Goal: Information Seeking & Learning: Find specific fact

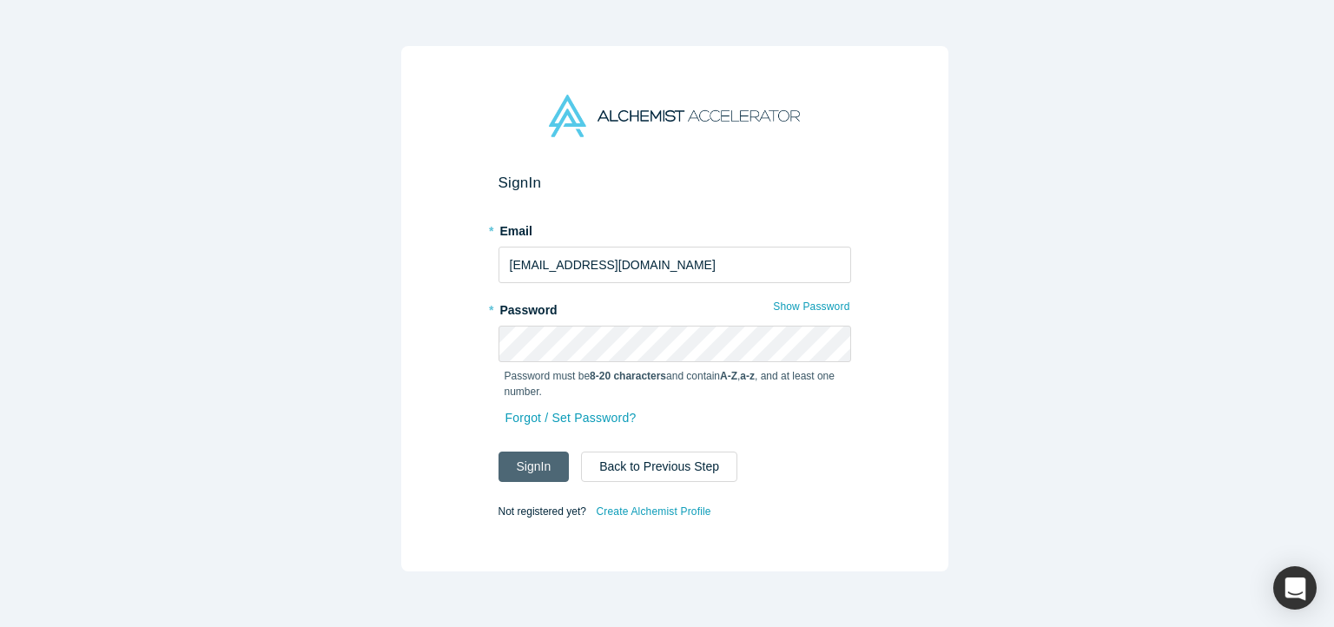
click at [535, 466] on button "Sign In" at bounding box center [534, 467] width 71 height 30
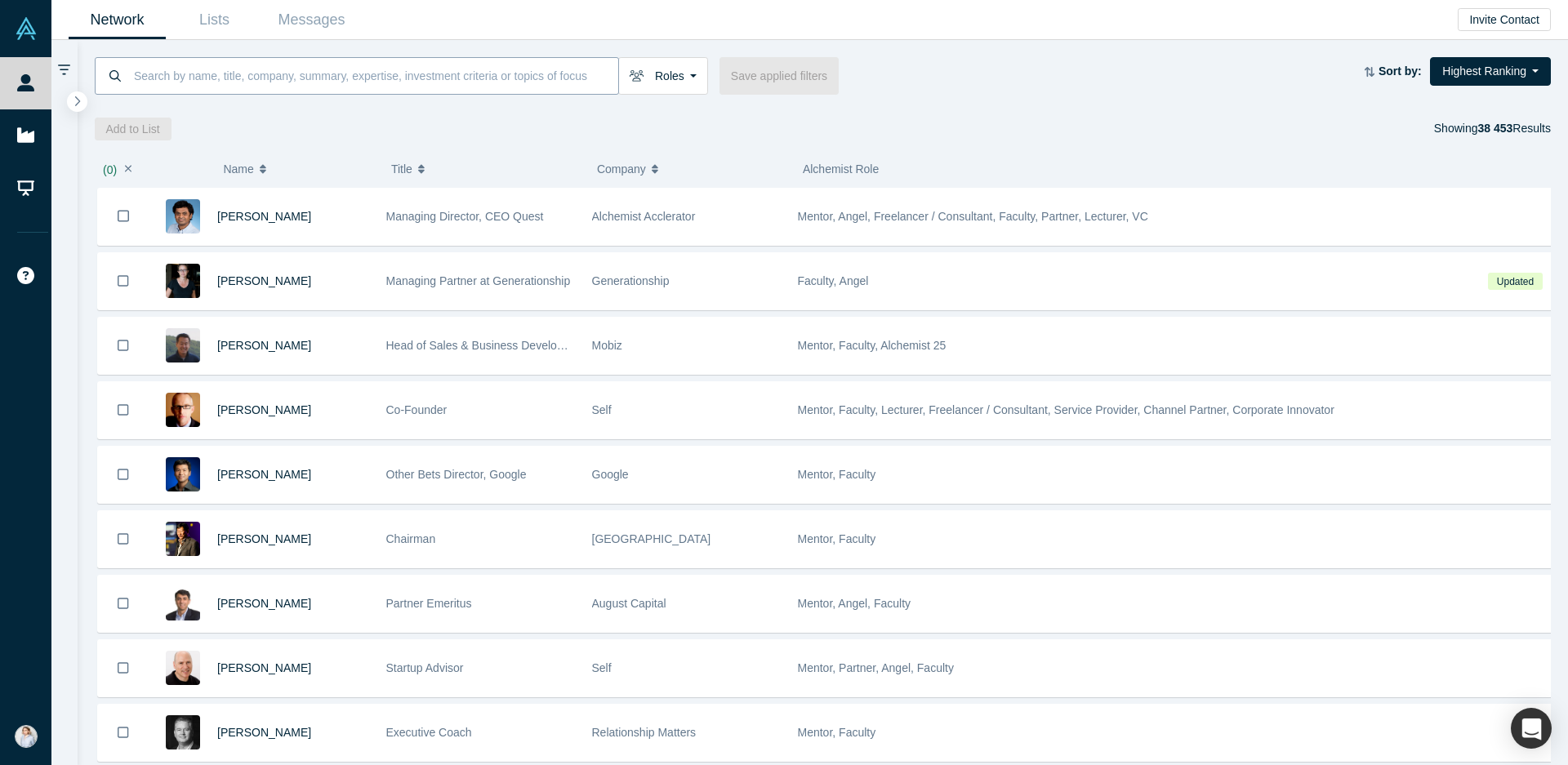
click at [190, 73] on input at bounding box center [375, 75] width 486 height 39
paste input "Actual AI"
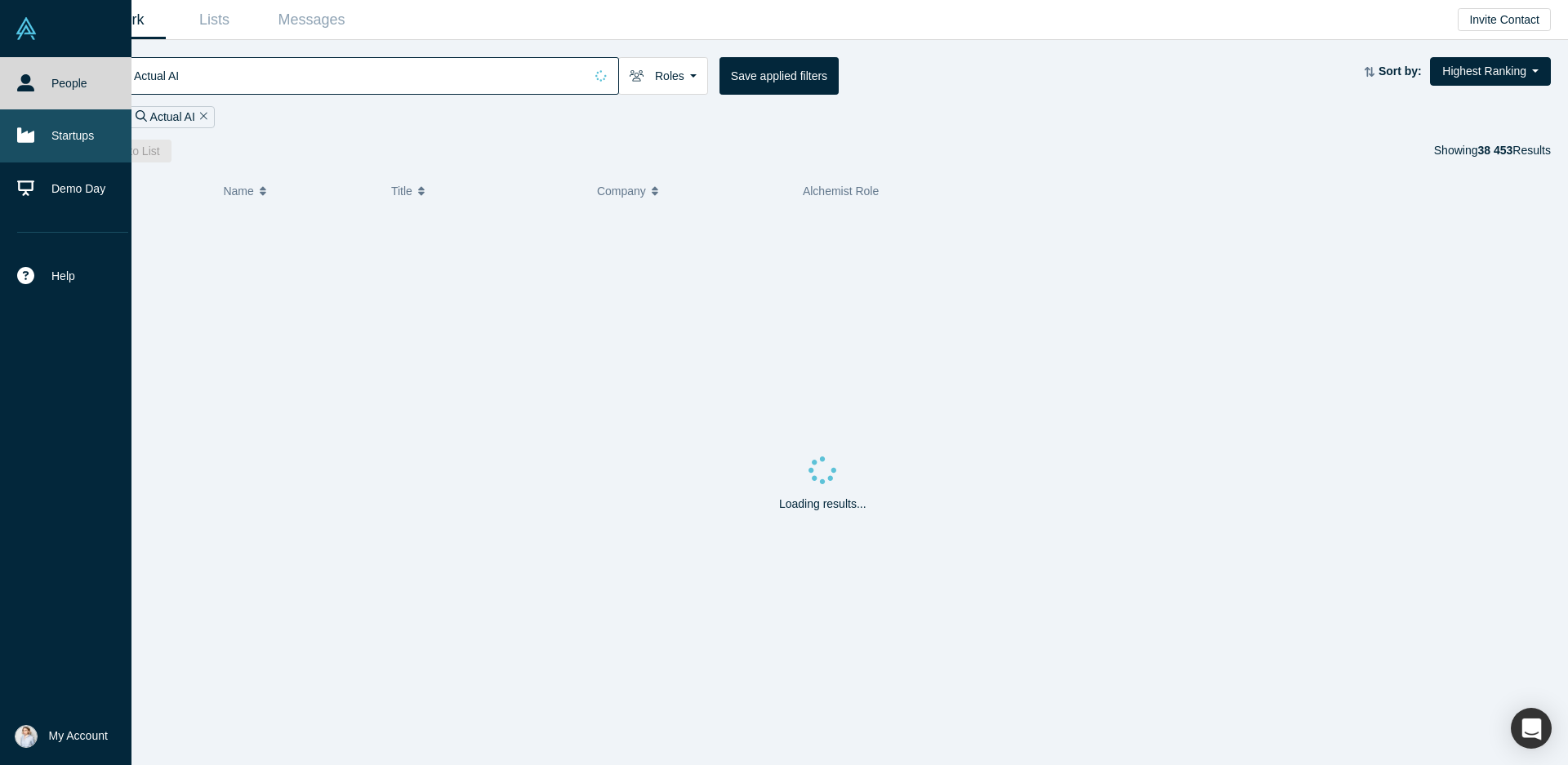
type input "Actual AI"
click at [23, 129] on icon at bounding box center [25, 135] width 17 height 17
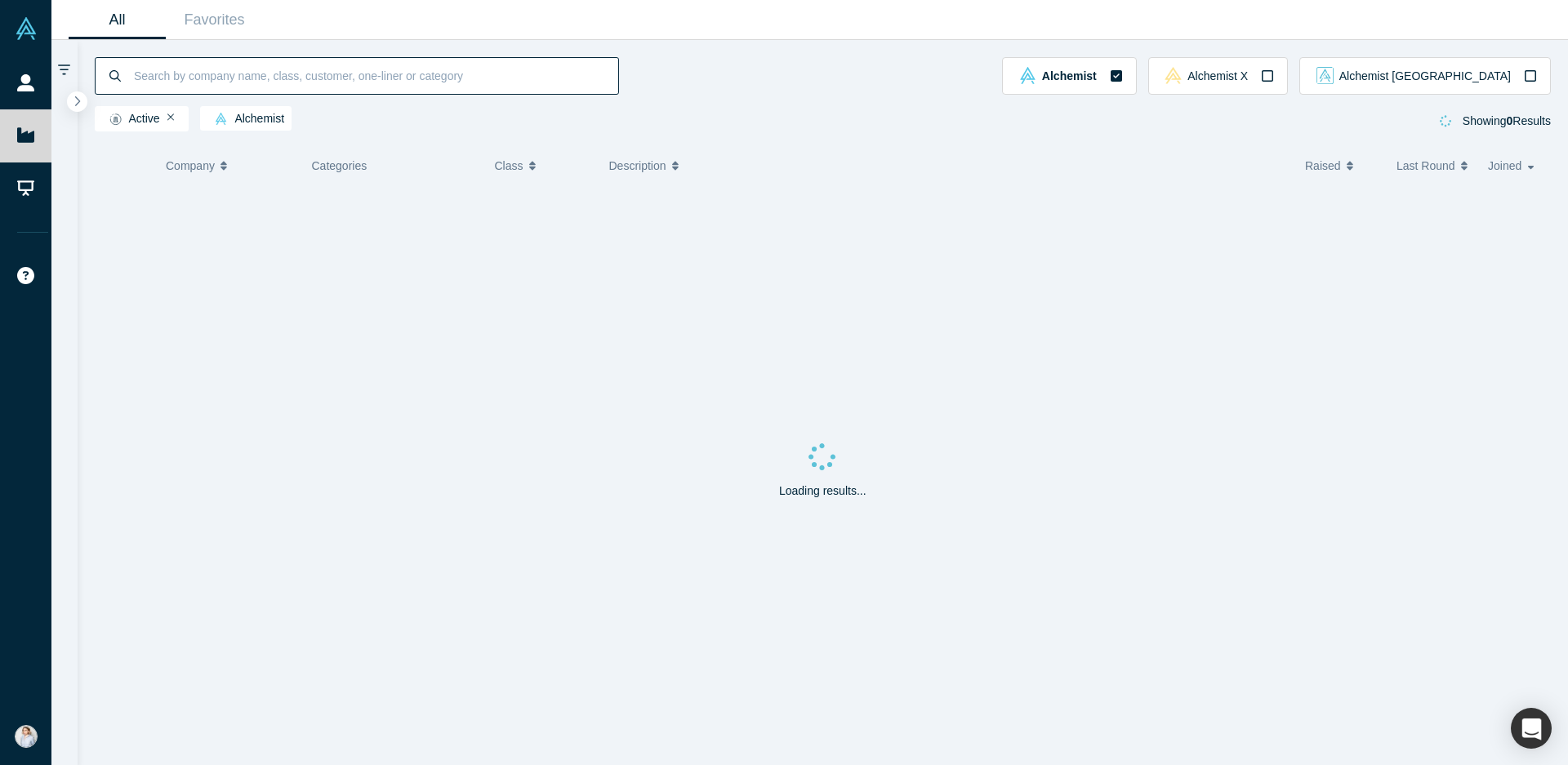
click at [158, 74] on input at bounding box center [375, 75] width 486 height 39
paste input "Actual AI"
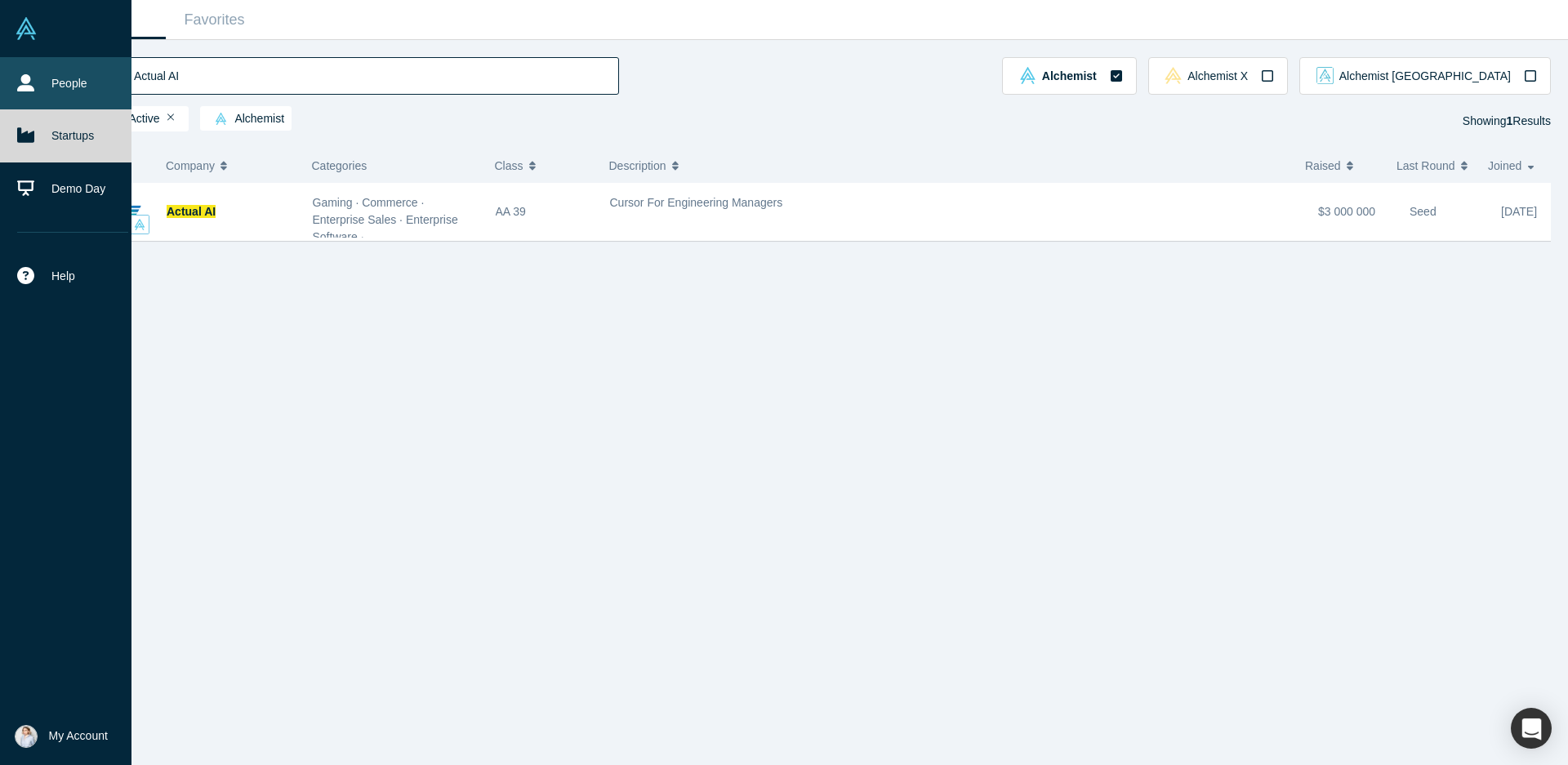
drag, startPoint x: 225, startPoint y: 78, endPoint x: 22, endPoint y: 78, distance: 203.0
click at [22, 78] on div "People Startups Demo Day Help Contact Us GDPR My Account My Profile My Company …" at bounding box center [784, 382] width 1568 height 765
paste input "Bluetek Global"
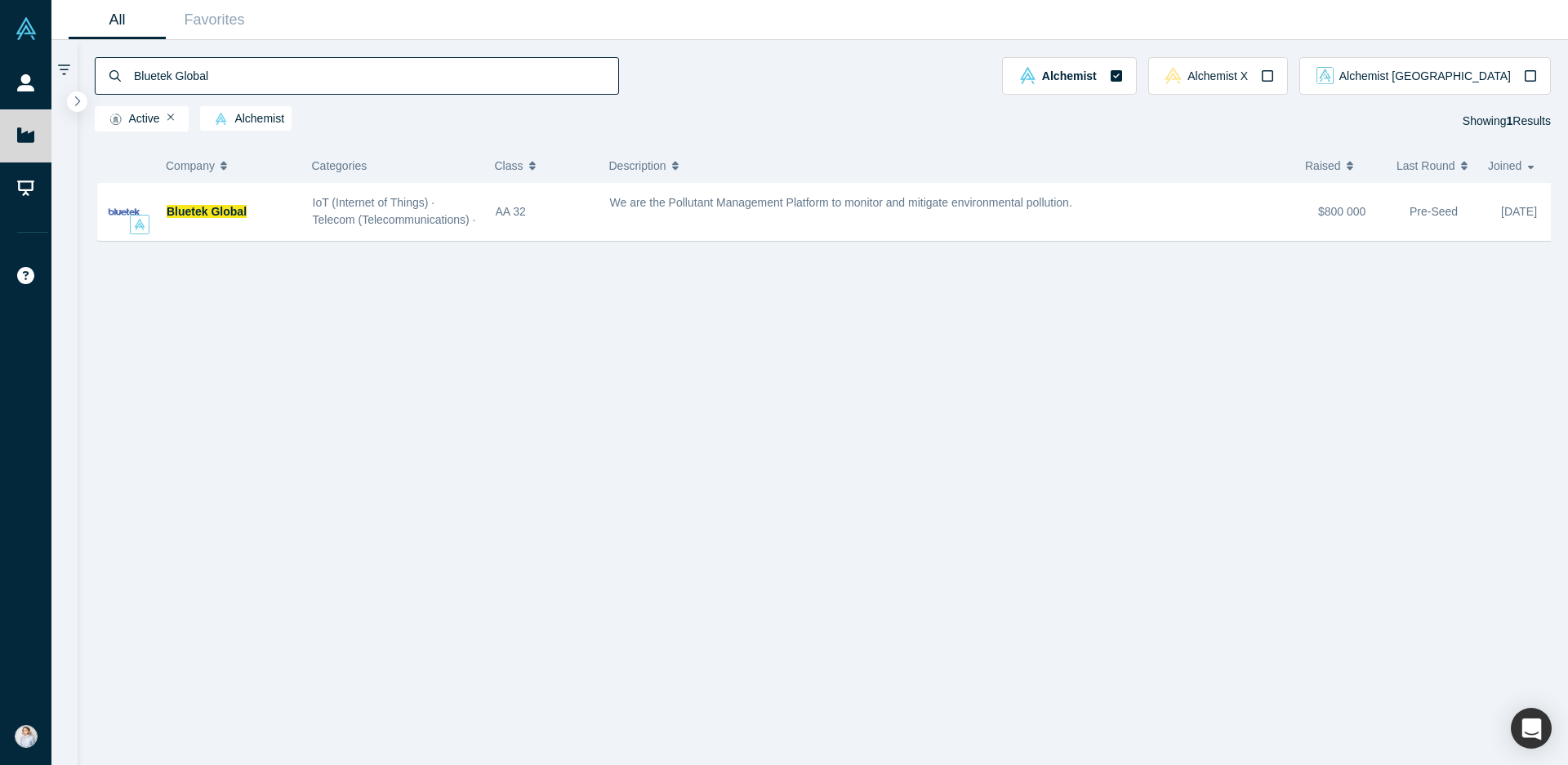
drag, startPoint x: 245, startPoint y: 69, endPoint x: 79, endPoint y: 72, distance: 166.0
click at [79, 72] on div "Bluetek Global Alchemist Alchemist X Alchemist Japan Active Alchemist Showing 1…" at bounding box center [823, 88] width 1491 height 97
paste input "Community Redevelopment"
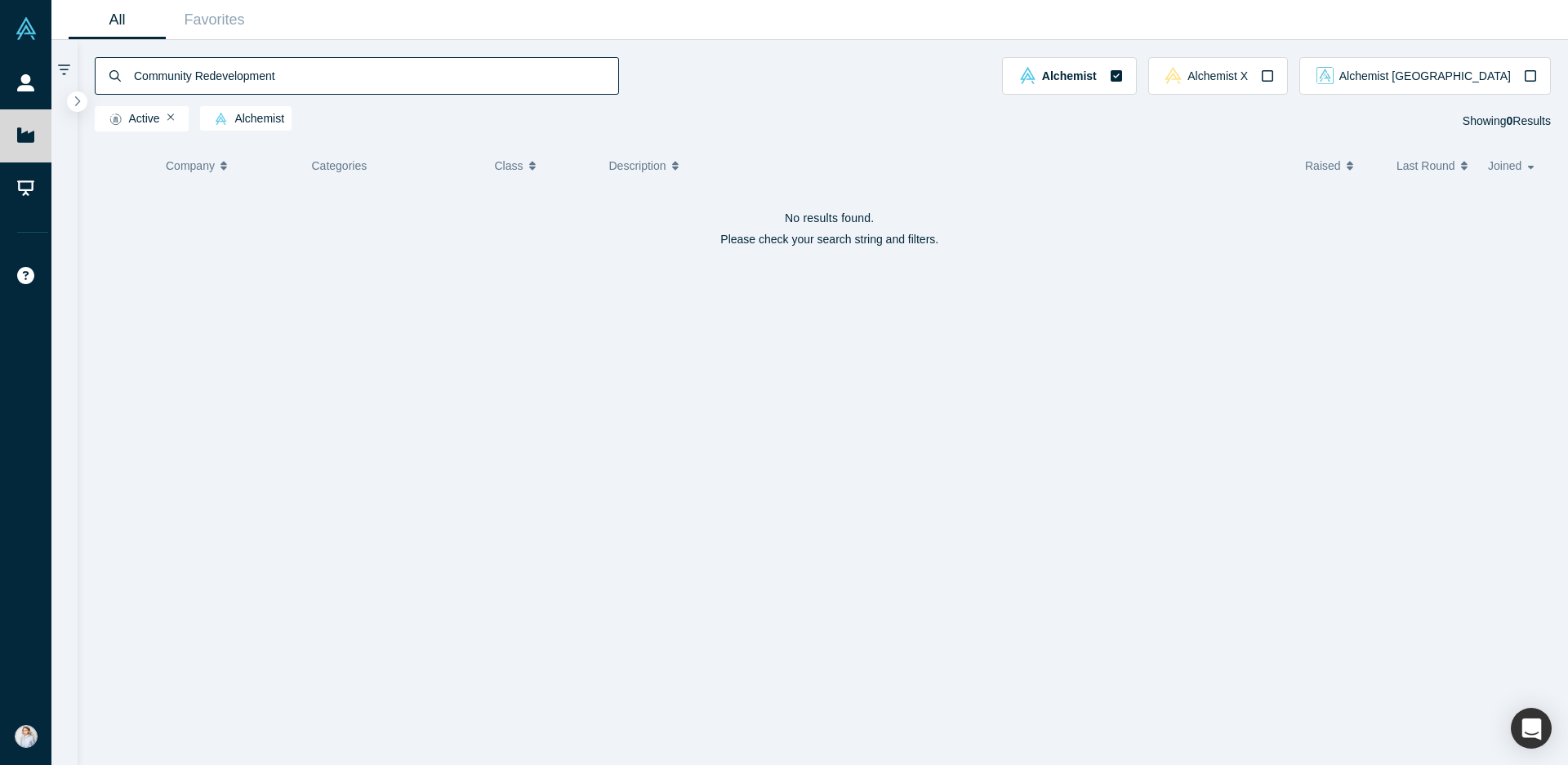
drag, startPoint x: 314, startPoint y: 85, endPoint x: 190, endPoint y: 82, distance: 124.0
click at [190, 82] on input "Community Redevelopment" at bounding box center [375, 75] width 486 height 39
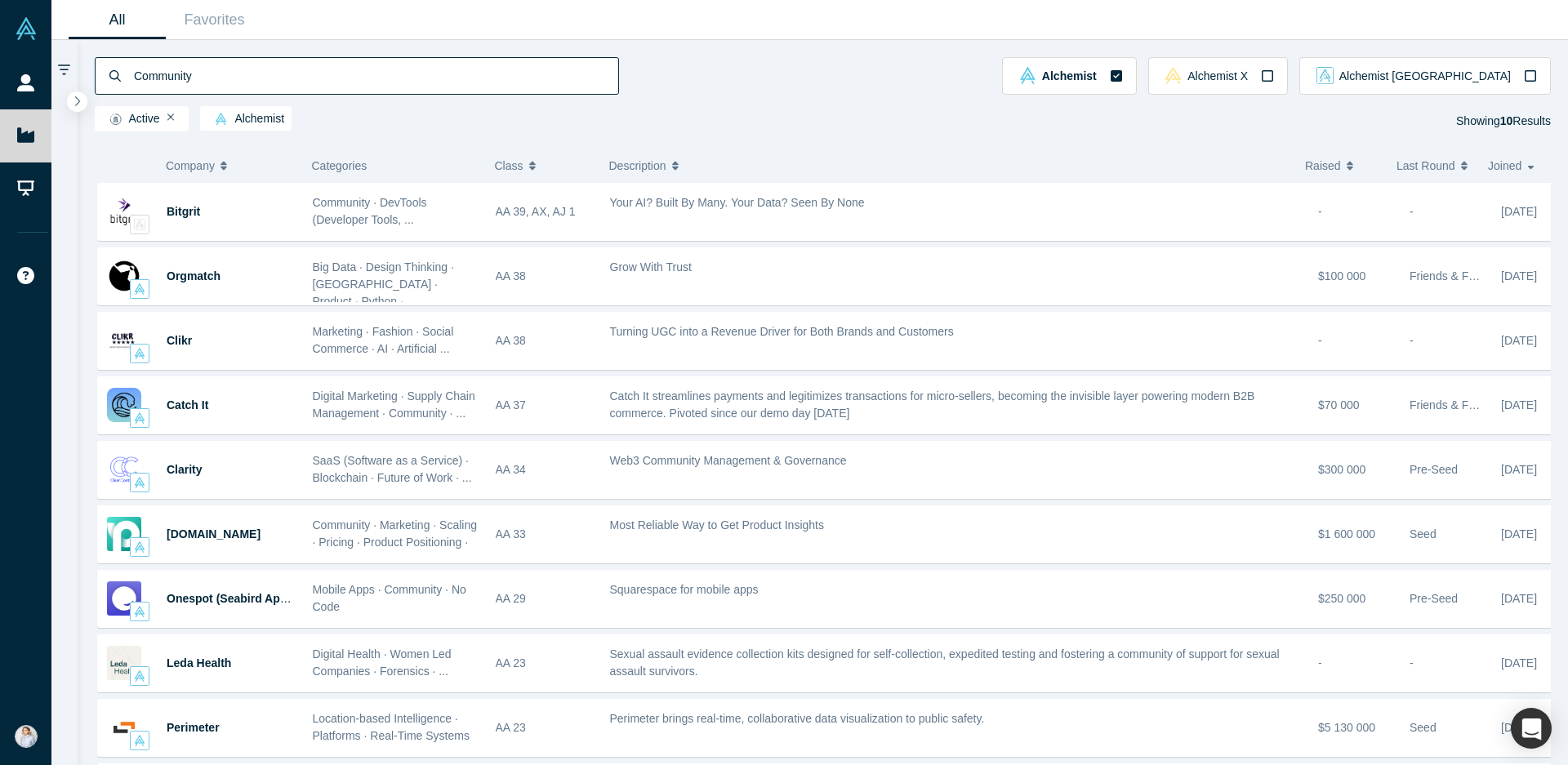
drag, startPoint x: 202, startPoint y: 78, endPoint x: 72, endPoint y: 75, distance: 130.0
click at [72, 75] on div "Community Alchemist Alchemist X Alchemist Japan Active Alchemist Showing 10 Res…" at bounding box center [809, 402] width 1516 height 725
paste input "Did You Catch It"
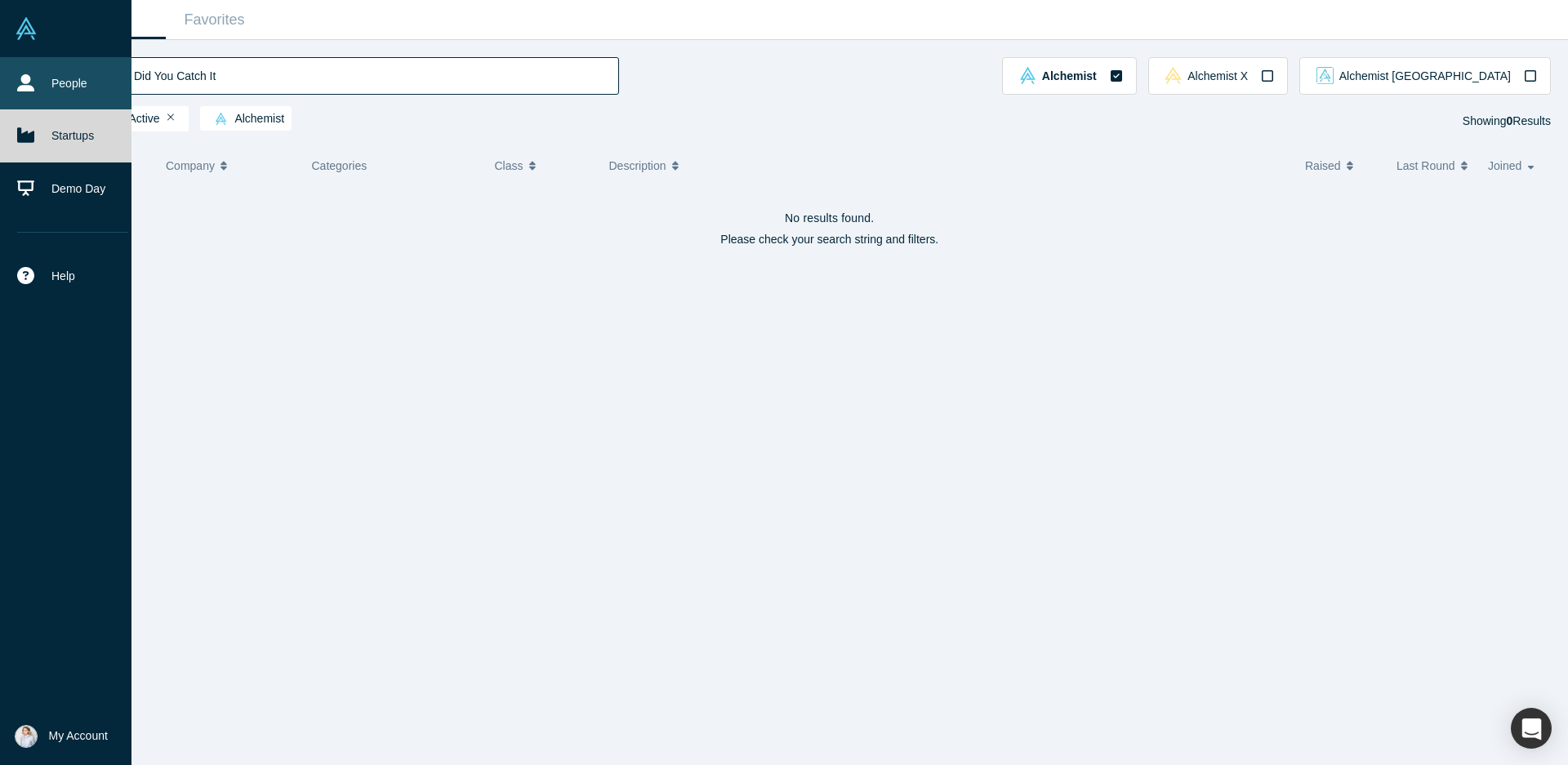
drag, startPoint x: 235, startPoint y: 71, endPoint x: 40, endPoint y: 76, distance: 195.1
click at [40, 76] on div "People Startups Demo Day Help Contact Us GDPR My Account My Profile My Company …" at bounding box center [784, 382] width 1568 height 765
paste input "(Incued"
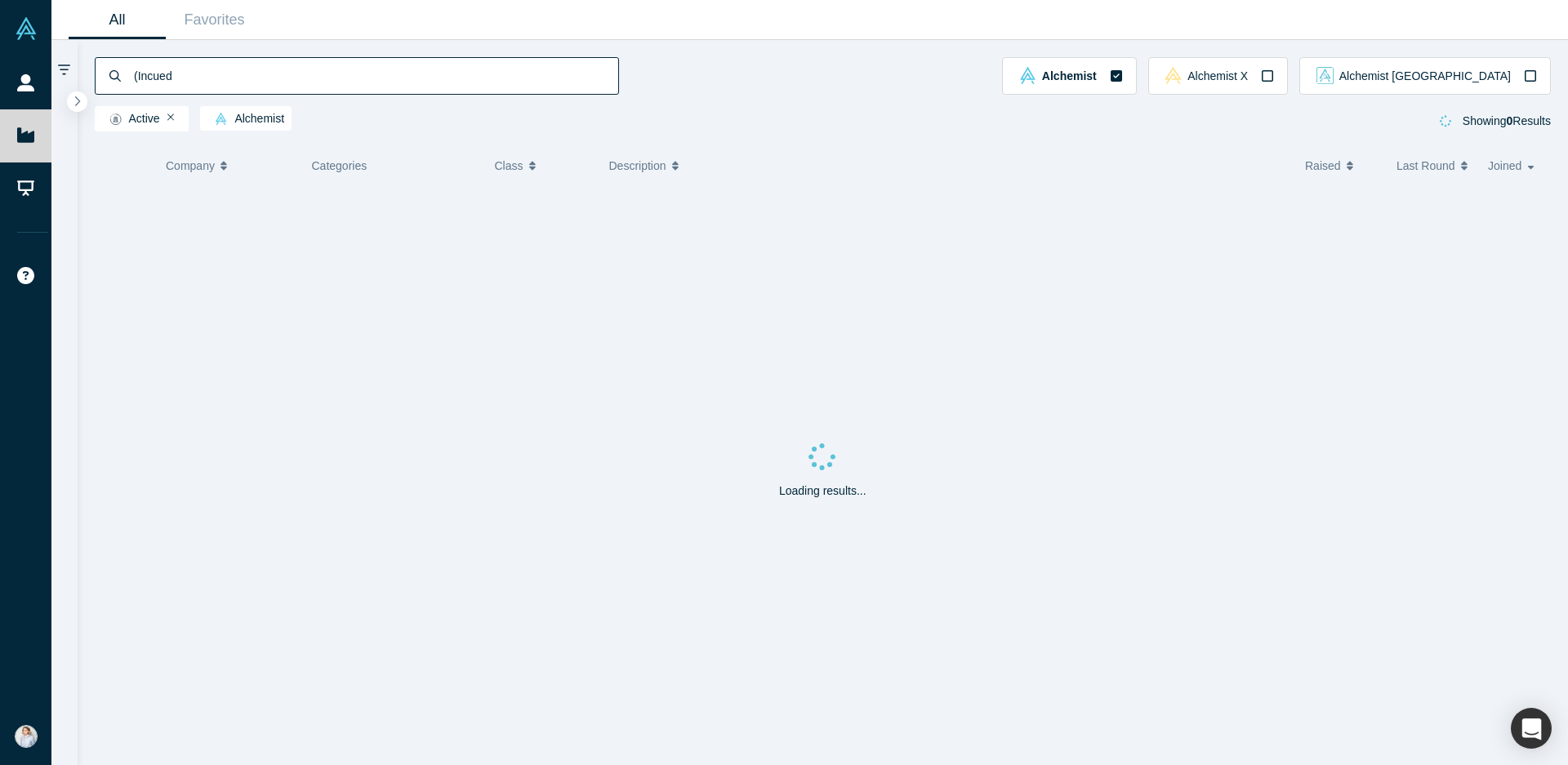
click at [140, 74] on input "(Incued" at bounding box center [375, 75] width 486 height 39
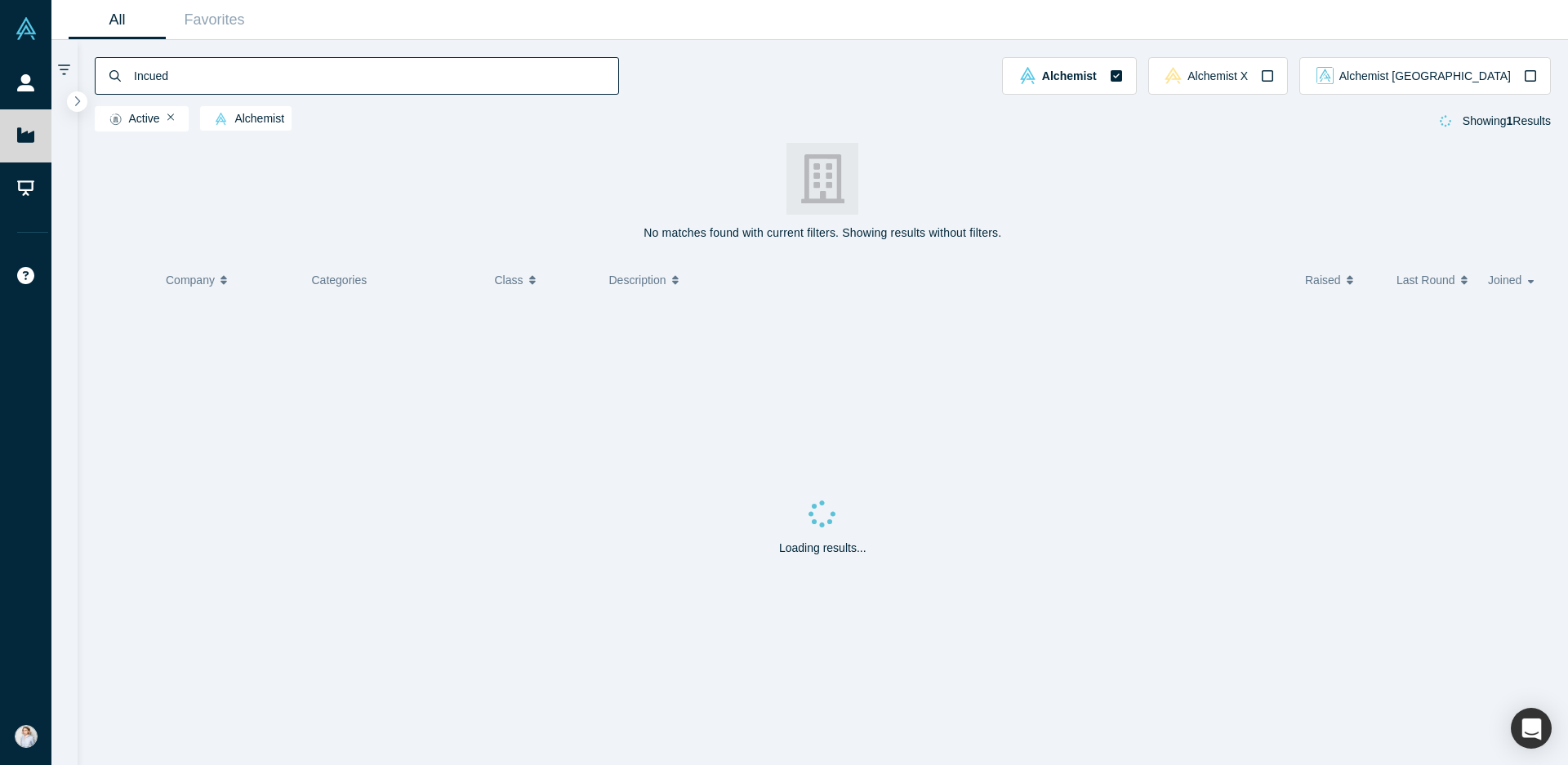
click at [190, 78] on input "Incued" at bounding box center [375, 75] width 486 height 39
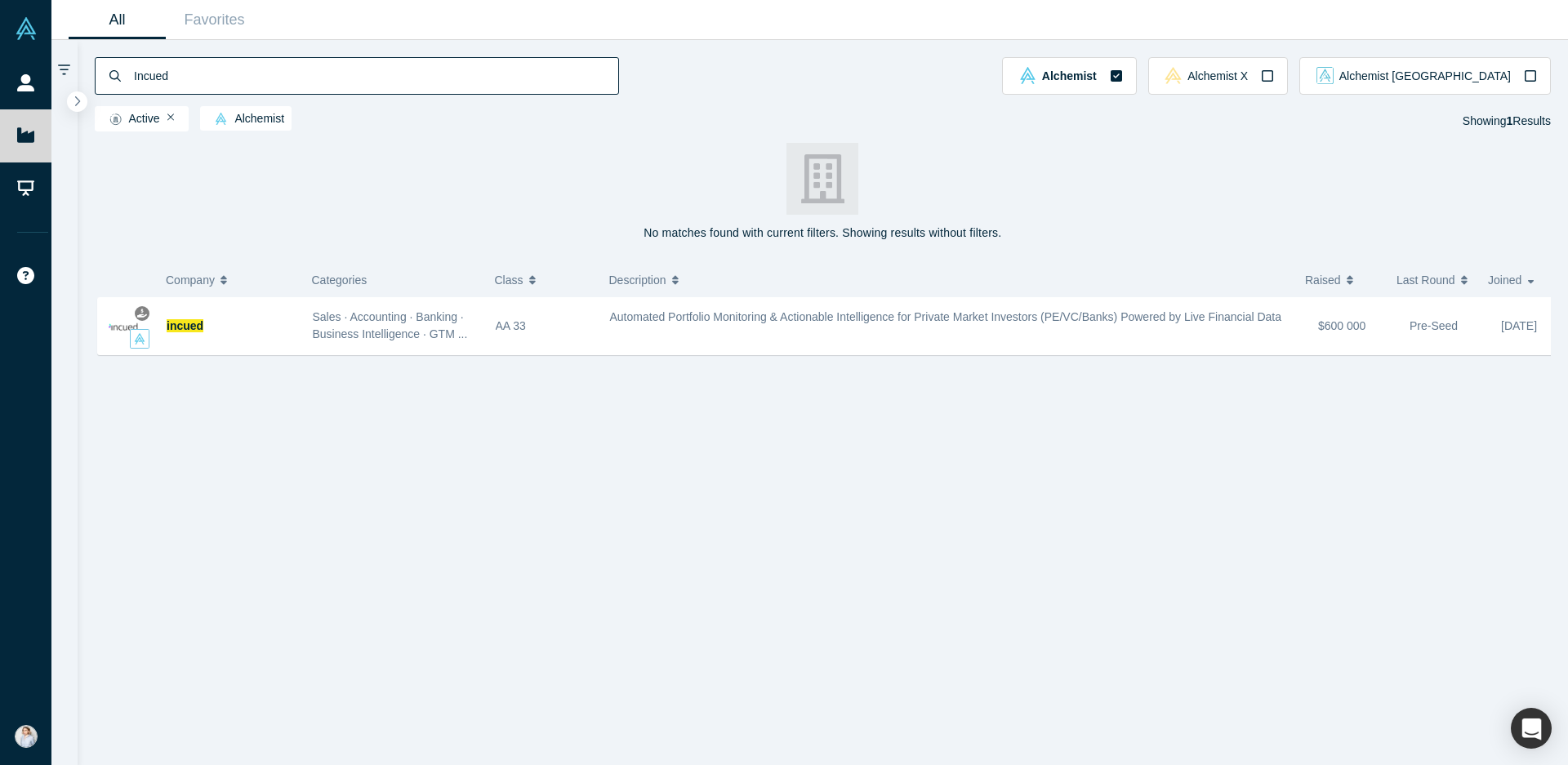
click at [240, 58] on input "Incued" at bounding box center [375, 75] width 486 height 39
drag, startPoint x: 227, startPoint y: 74, endPoint x: -22, endPoint y: 78, distance: 249.0
click at [0, 78] on html "People Startups Demo Day Help Contact Us GDPR My Account My Profile My Company …" at bounding box center [784, 382] width 1568 height 765
paste input "Kropply"
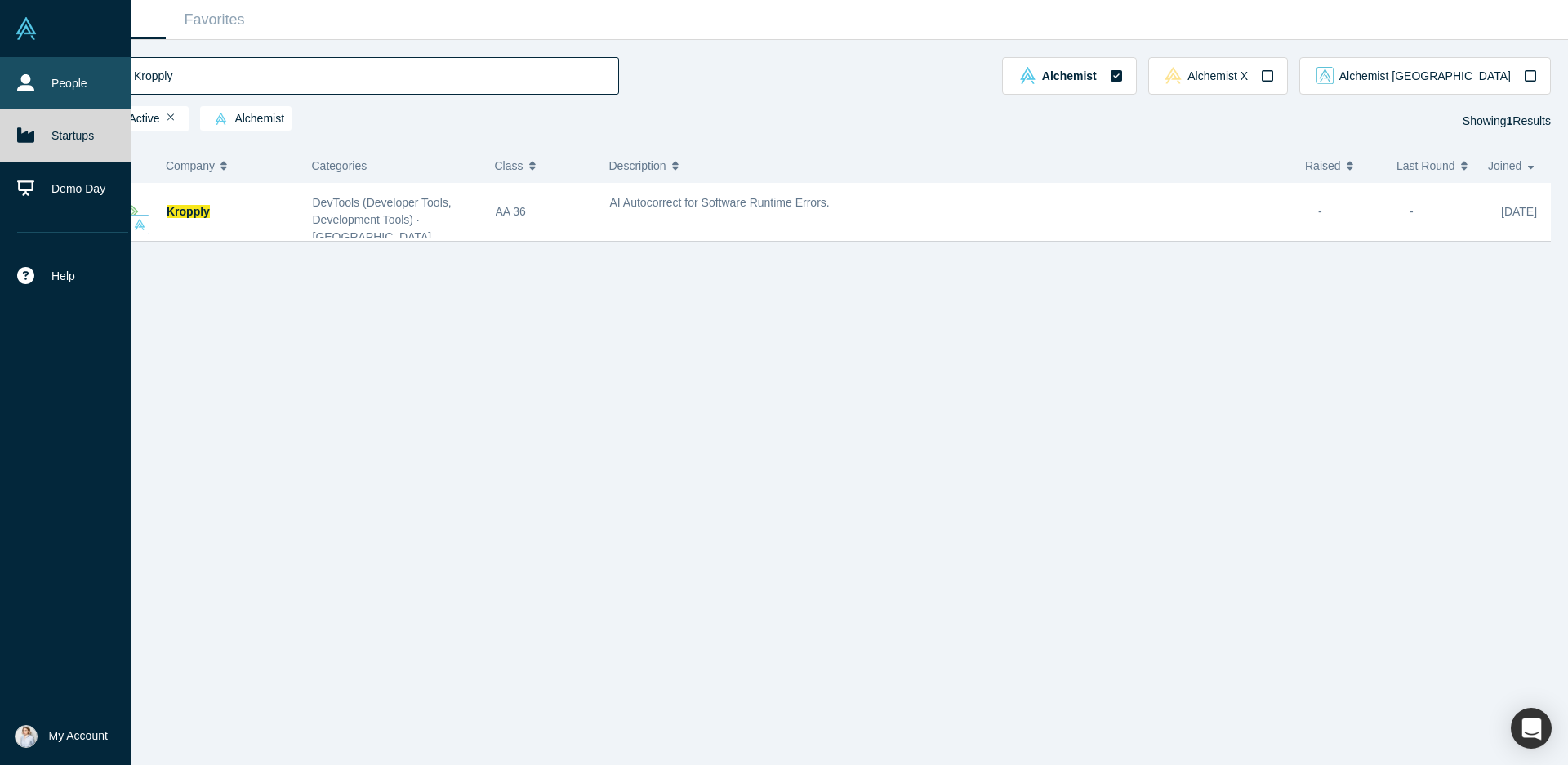
drag, startPoint x: 193, startPoint y: 79, endPoint x: 14, endPoint y: 65, distance: 179.5
click at [16, 65] on div "People Startups Demo Day Help Contact Us GDPR My Account My Profile My Company …" at bounding box center [784, 382] width 1568 height 765
paste input "Synthavo"
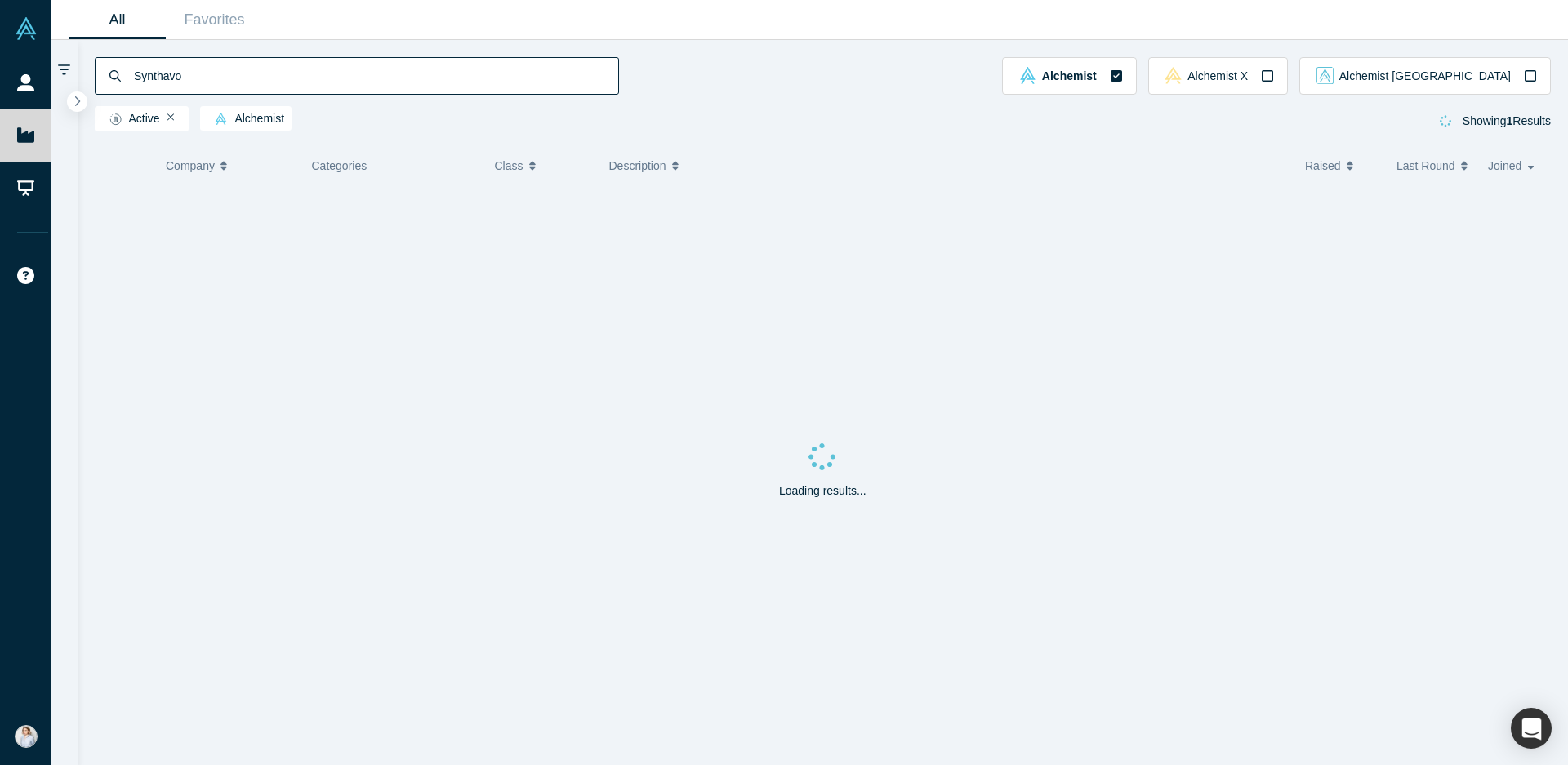
type input "Synthavo"
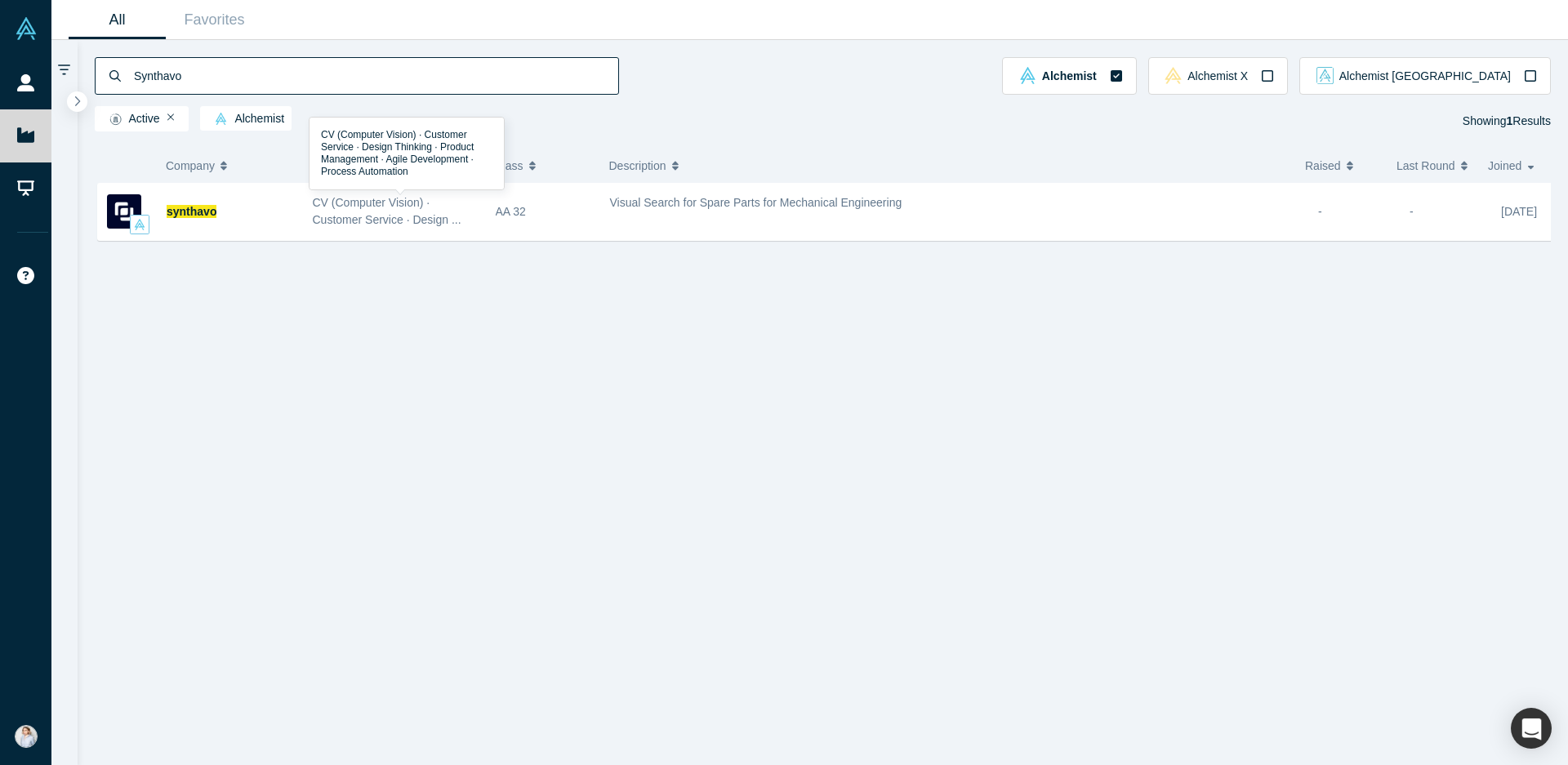
drag, startPoint x: 353, startPoint y: 199, endPoint x: 304, endPoint y: 258, distance: 76.7
click at [304, 258] on div "synthavo CV (Computer Vision) · Customer Service · Design ... AA 32 Visual Sear…" at bounding box center [830, 481] width 1470 height 596
drag, startPoint x: 342, startPoint y: 212, endPoint x: 323, endPoint y: 244, distance: 37.2
click at [325, 244] on div "synthavo CV (Computer Vision) · Customer Service · Design ... AA 32 Visual Sear…" at bounding box center [830, 481] width 1470 height 596
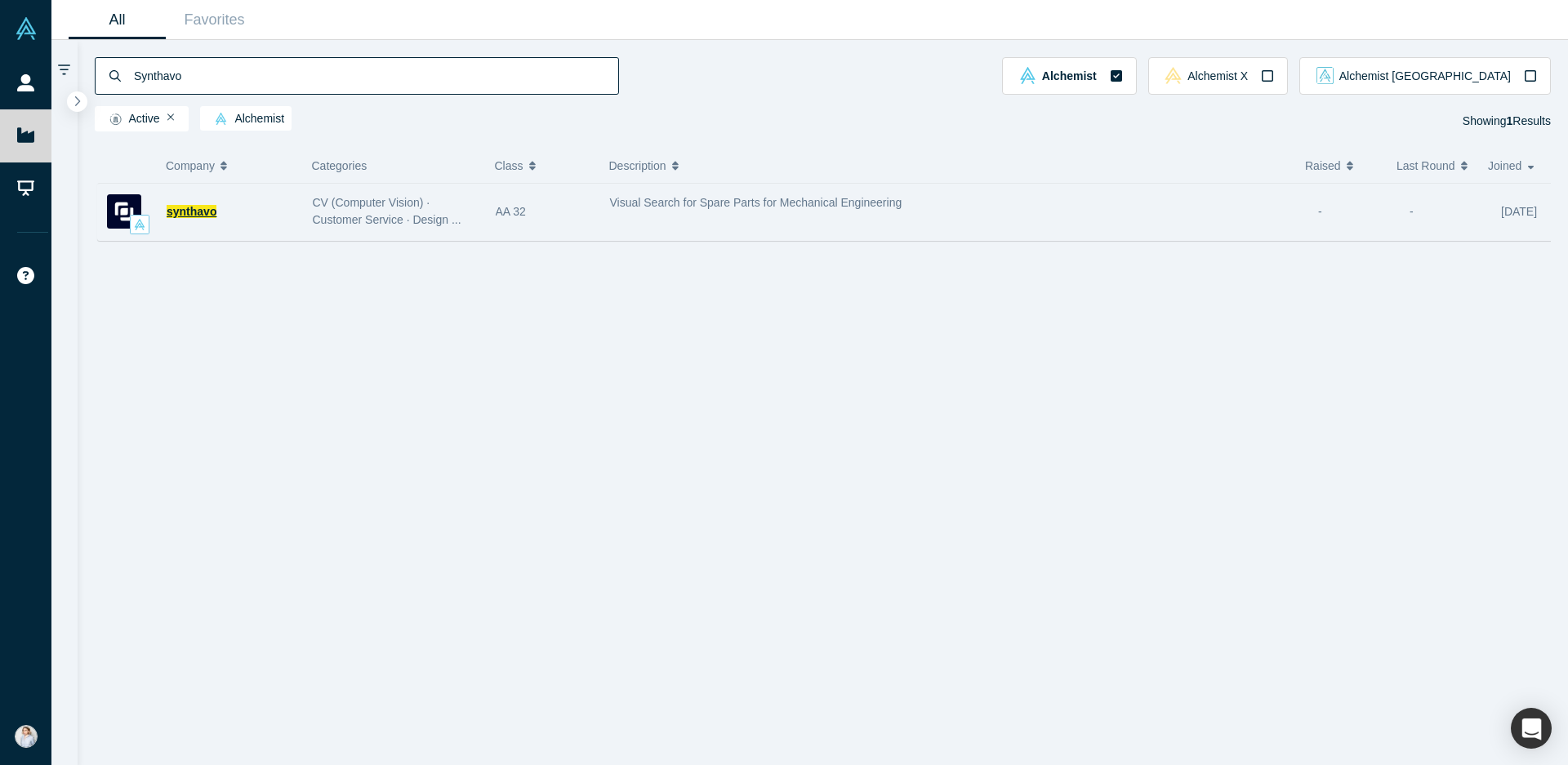
click at [193, 214] on span "synthavo" at bounding box center [191, 211] width 50 height 13
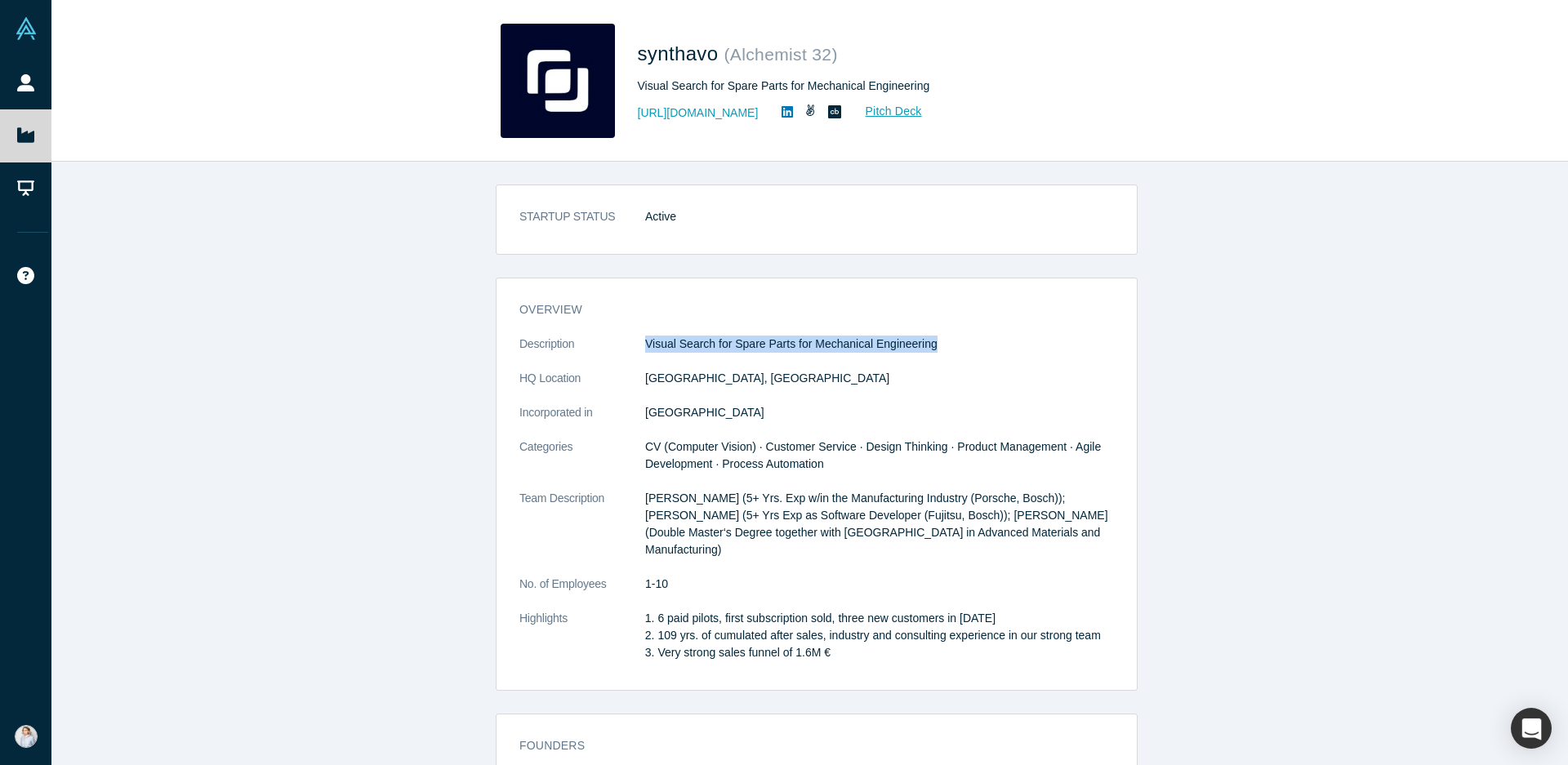
drag, startPoint x: 638, startPoint y: 345, endPoint x: 929, endPoint y: 357, distance: 291.2
click at [929, 357] on dl "Description Visual Search for Spare Parts for Mechanical Engineering HQ Locatio…" at bounding box center [816, 507] width 594 height 343
copy p "Visual Search for Spare Parts for Mechanical Engineering"
